Goal: Register for event/course

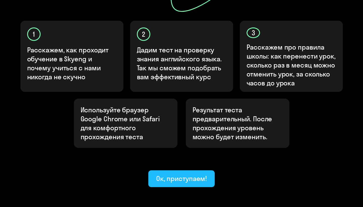
scroll to position [182, 0]
click at [175, 174] on div "Ок, приступаем!" at bounding box center [181, 178] width 51 height 9
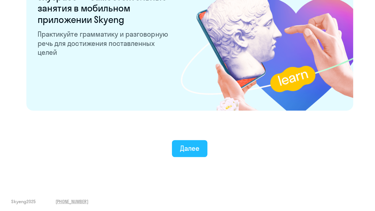
scroll to position [1091, 0]
click at [179, 142] on div "Далее" at bounding box center [187, 146] width 19 height 9
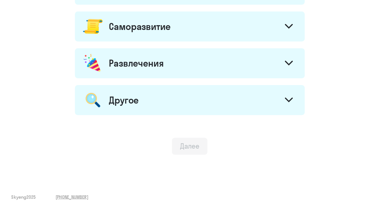
scroll to position [324, 0]
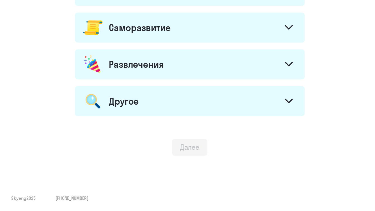
click at [179, 145] on div "Далее" at bounding box center [187, 149] width 19 height 9
click at [181, 107] on div "Другое" at bounding box center [187, 104] width 227 height 30
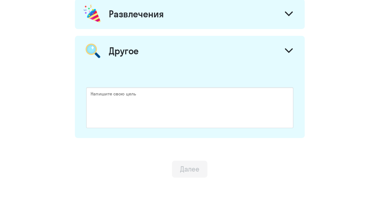
scroll to position [251, 0]
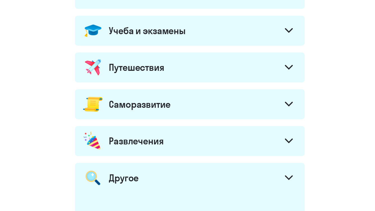
click at [189, 126] on div "Развлечения" at bounding box center [187, 140] width 227 height 30
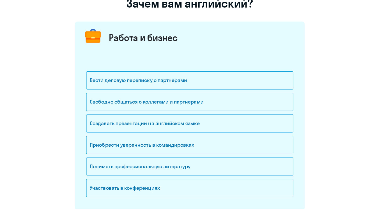
scroll to position [53, 0]
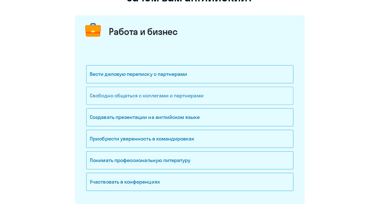
click at [187, 99] on div "Свободно общаться с коллегами и партнерами" at bounding box center [187, 99] width 205 height 18
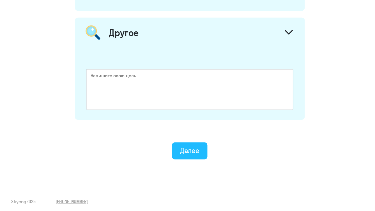
scroll to position [514, 0]
click at [183, 152] on button "Далее" at bounding box center [187, 149] width 35 height 17
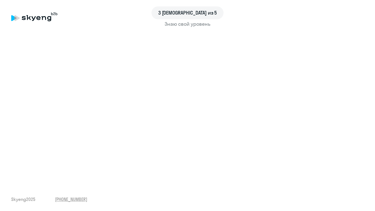
click at [172, 24] on div "Знаю свой уровень" at bounding box center [187, 23] width 352 height 7
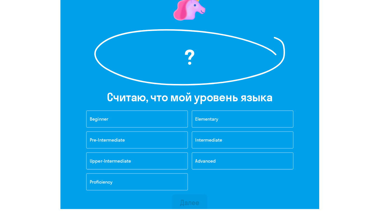
scroll to position [60, 0]
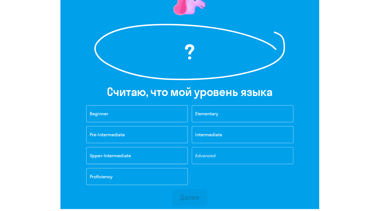
click at [203, 156] on span "Advanced" at bounding box center [203, 159] width 20 height 6
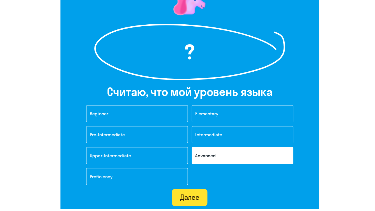
click at [192, 195] on div "Далее" at bounding box center [187, 199] width 19 height 9
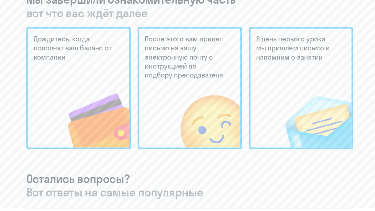
scroll to position [148, 0]
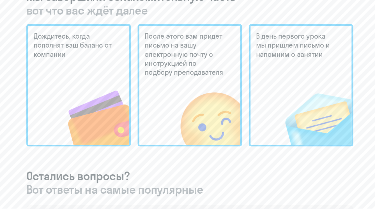
click at [188, 80] on img at bounding box center [196, 110] width 82 height 75
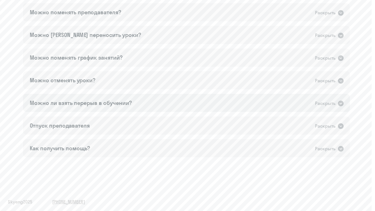
scroll to position [380, 0]
